Goal: Task Accomplishment & Management: Manage account settings

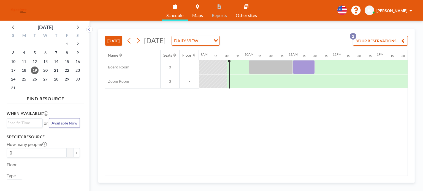
scroll to position [0, 408]
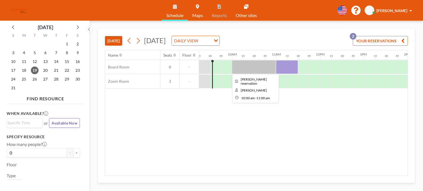
drag, startPoint x: 287, startPoint y: 67, endPoint x: 275, endPoint y: 62, distance: 12.2
click at [275, 62] on div at bounding box center [254, 67] width 44 height 14
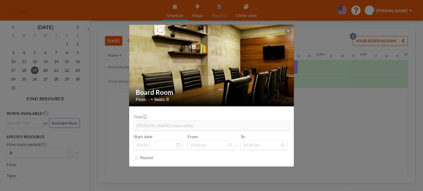
click at [289, 35] on img at bounding box center [211, 65] width 165 height 110
click at [289, 29] on icon at bounding box center [288, 30] width 3 height 3
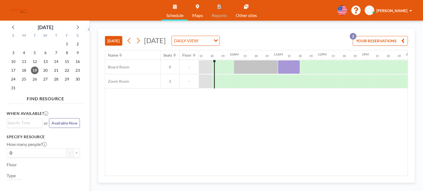
scroll to position [0, 408]
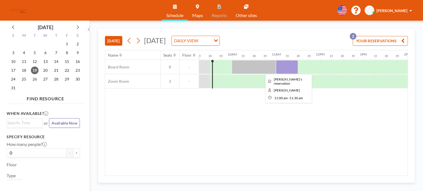
click at [288, 67] on div at bounding box center [287, 67] width 22 height 14
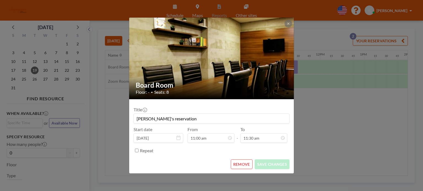
scroll to position [118, 0]
click at [247, 170] on form "Title [PERSON_NAME]'s reservation Start date [DATE] From 11:00 am - To 11:30 am…" at bounding box center [211, 136] width 165 height 74
click at [245, 168] on button "REMOVE" at bounding box center [242, 165] width 22 height 10
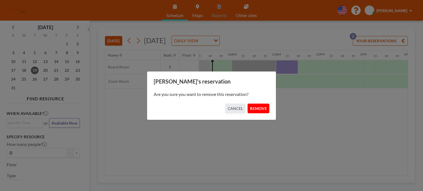
click at [262, 110] on button "REMOVE" at bounding box center [259, 109] width 22 height 10
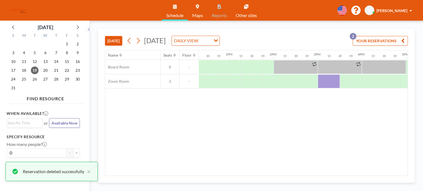
scroll to position [0, 553]
